Goal: Information Seeking & Learning: Learn about a topic

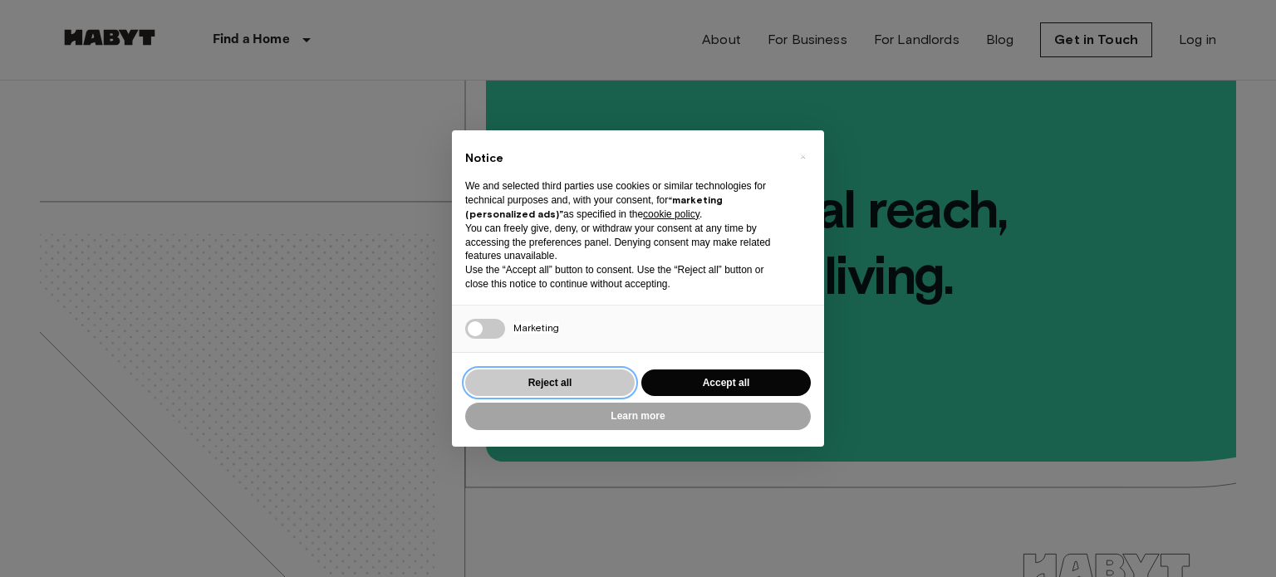
click at [586, 380] on button "Reject all" at bounding box center [549, 383] width 169 height 27
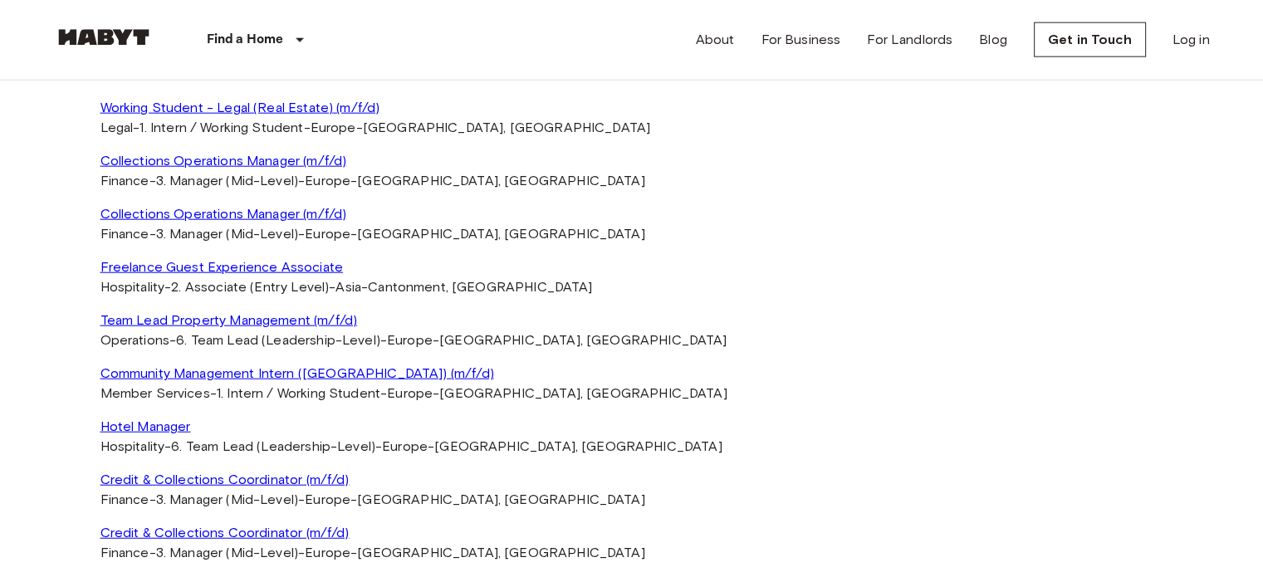
scroll to position [4236, 0]
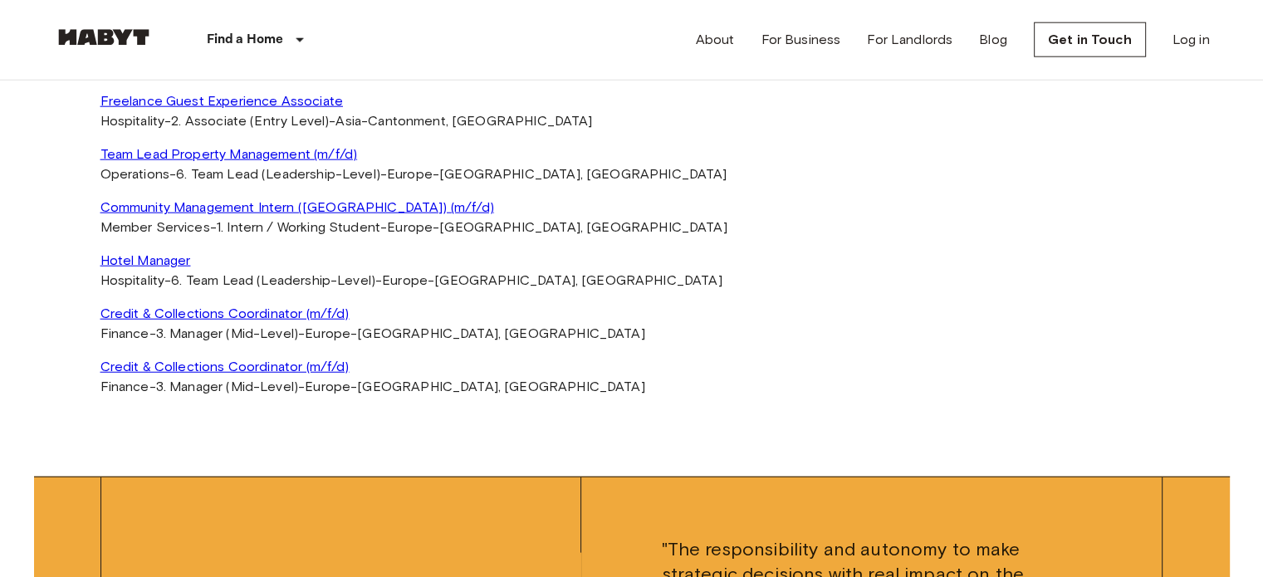
click at [197, 369] on link "Credit & Collections Coordinator (m/f/d)" at bounding box center [631, 367] width 1063 height 20
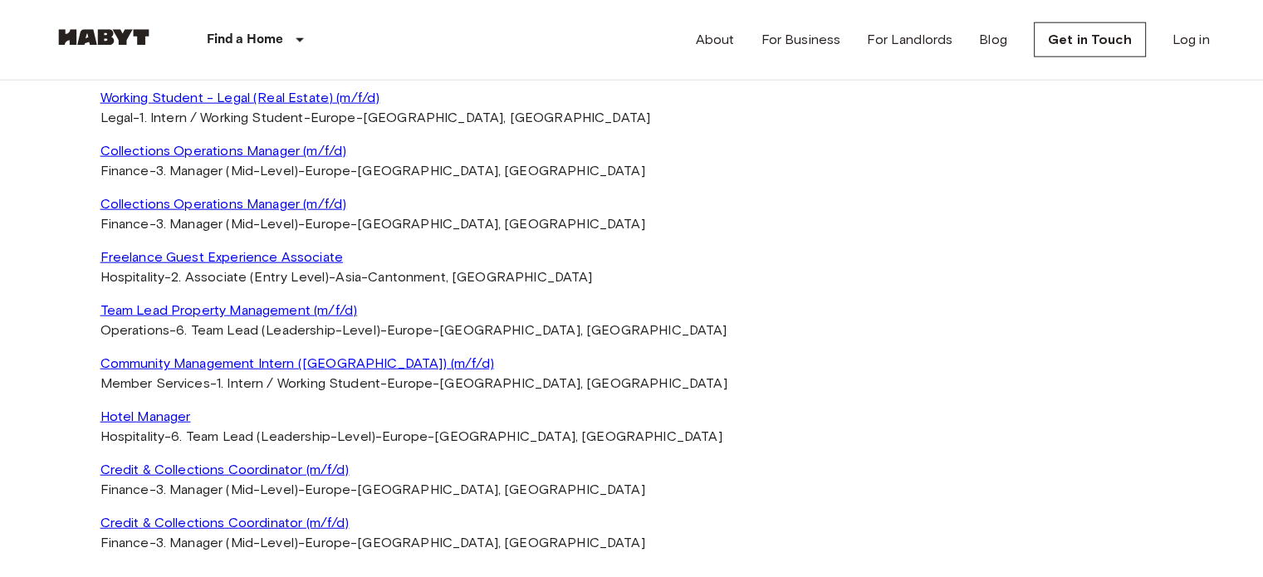
scroll to position [4073, 0]
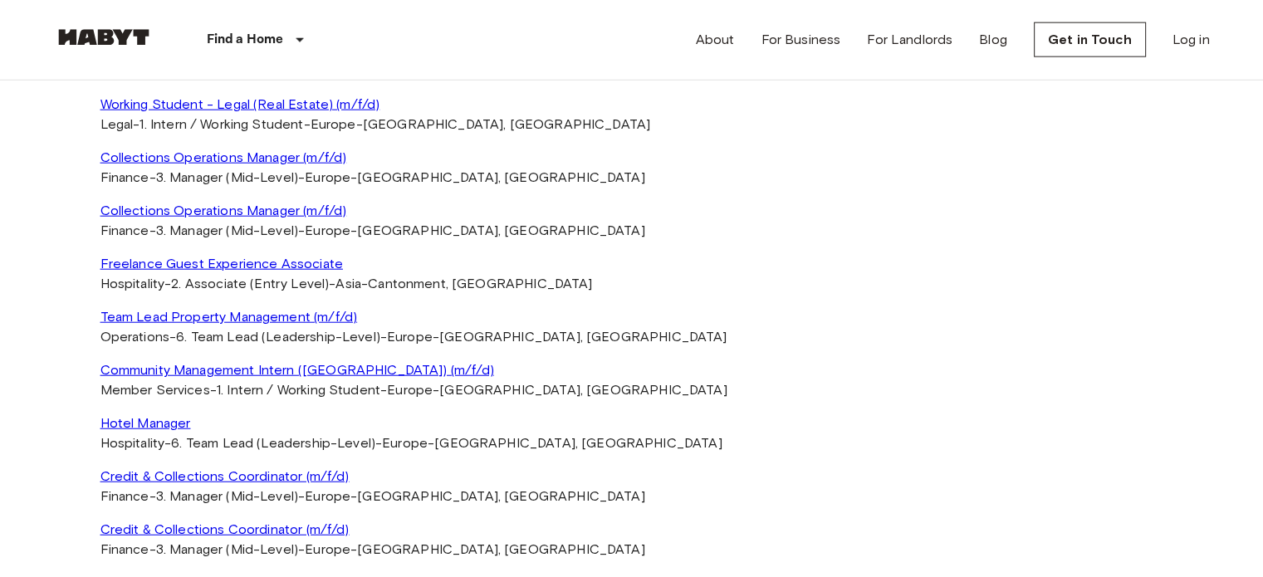
click at [288, 158] on link "Collections Operations Manager (m/f/d)" at bounding box center [631, 158] width 1063 height 20
